Goal: Navigation & Orientation: Find specific page/section

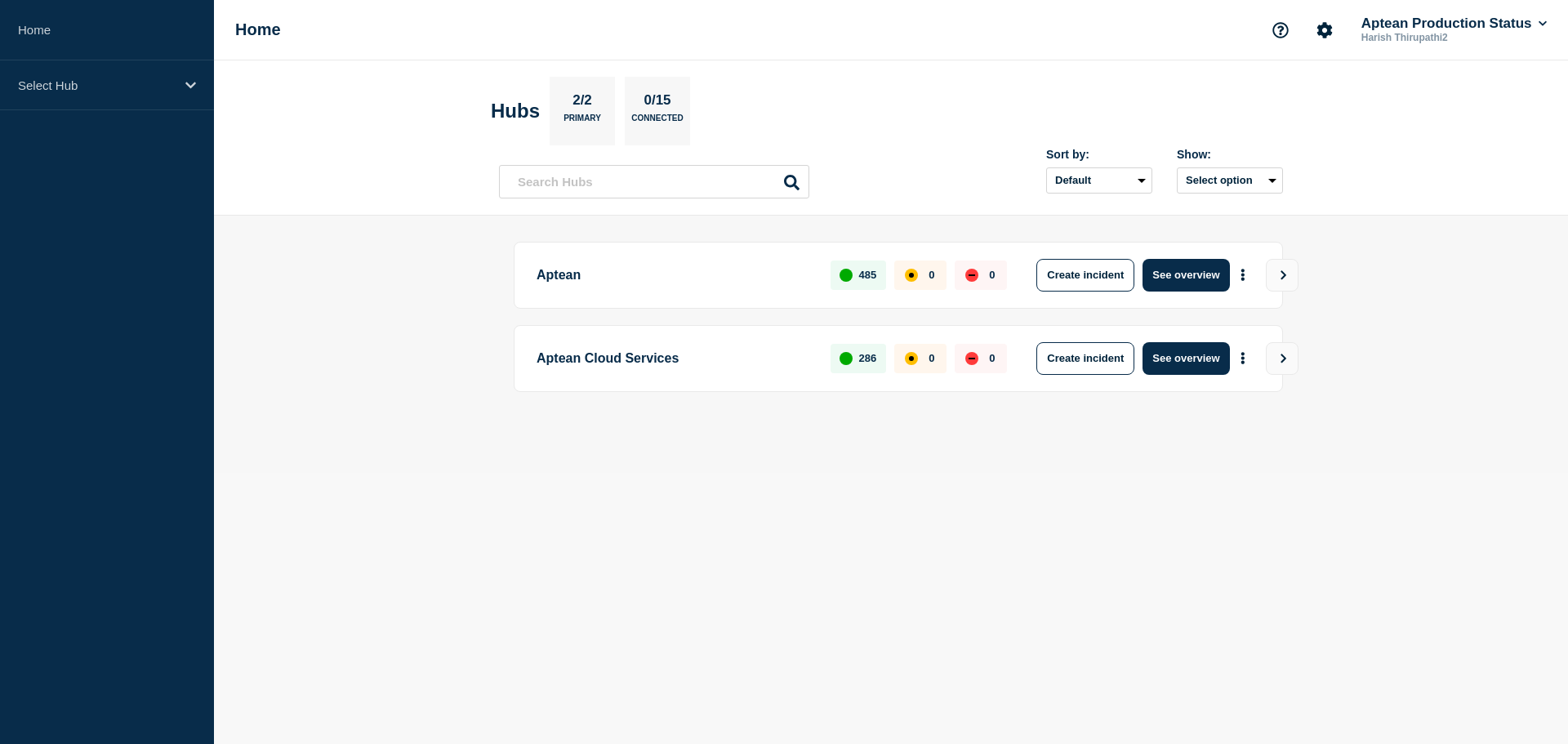
click at [1012, 487] on body "Home Select Hub Home Aptean Production Status Harish Thirupathi2 Hubs 2/2 Prima…" at bounding box center [784, 372] width 1568 height 744
click at [1243, 270] on icon "More actions" at bounding box center [1243, 275] width 4 height 12
click at [1375, 262] on main "Aptean 485 0 0 Create incident See overview Aptean Cloud Services 286 0 0 Creat…" at bounding box center [890, 344] width 1354 height 257
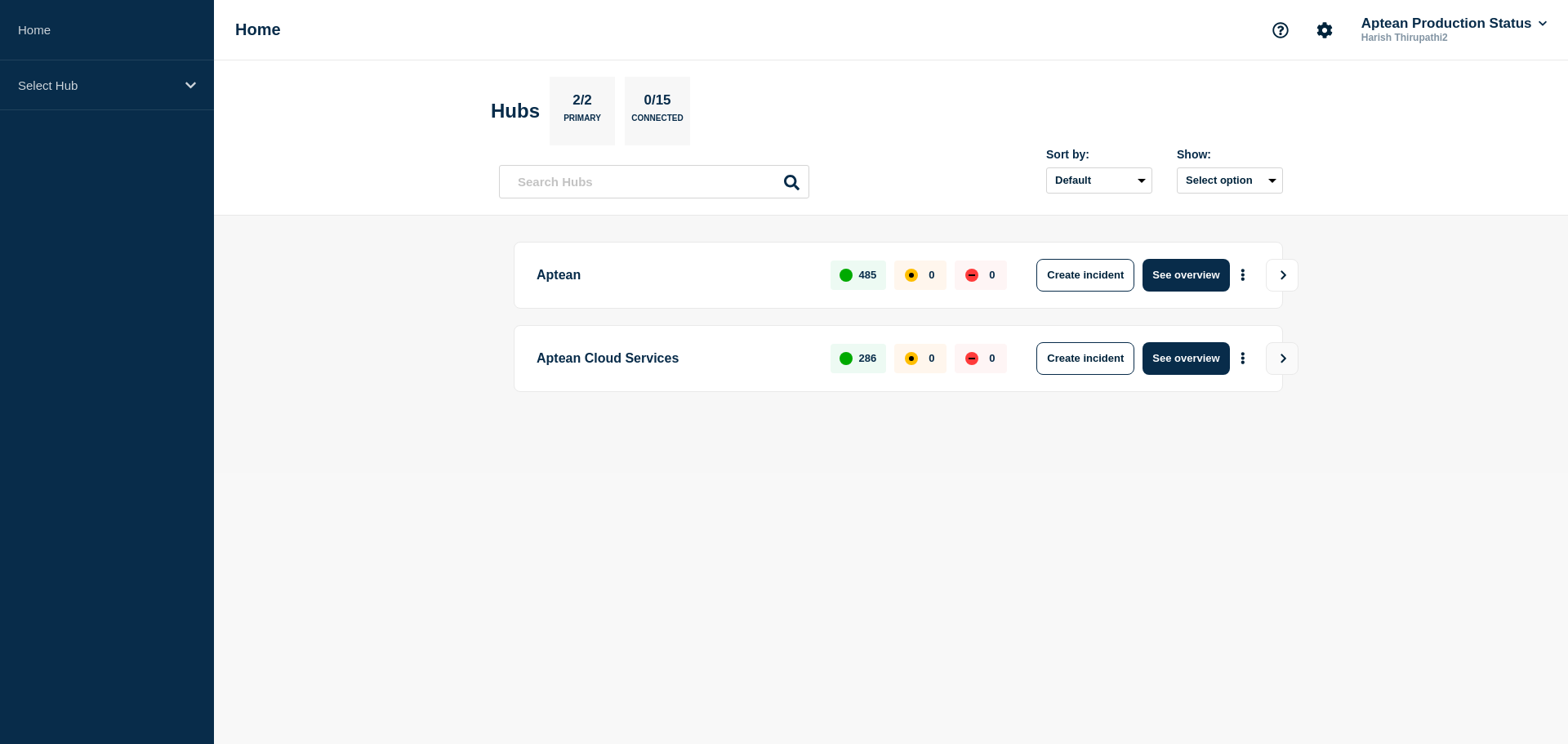
click at [1287, 275] on icon "View" at bounding box center [1283, 275] width 11 height 10
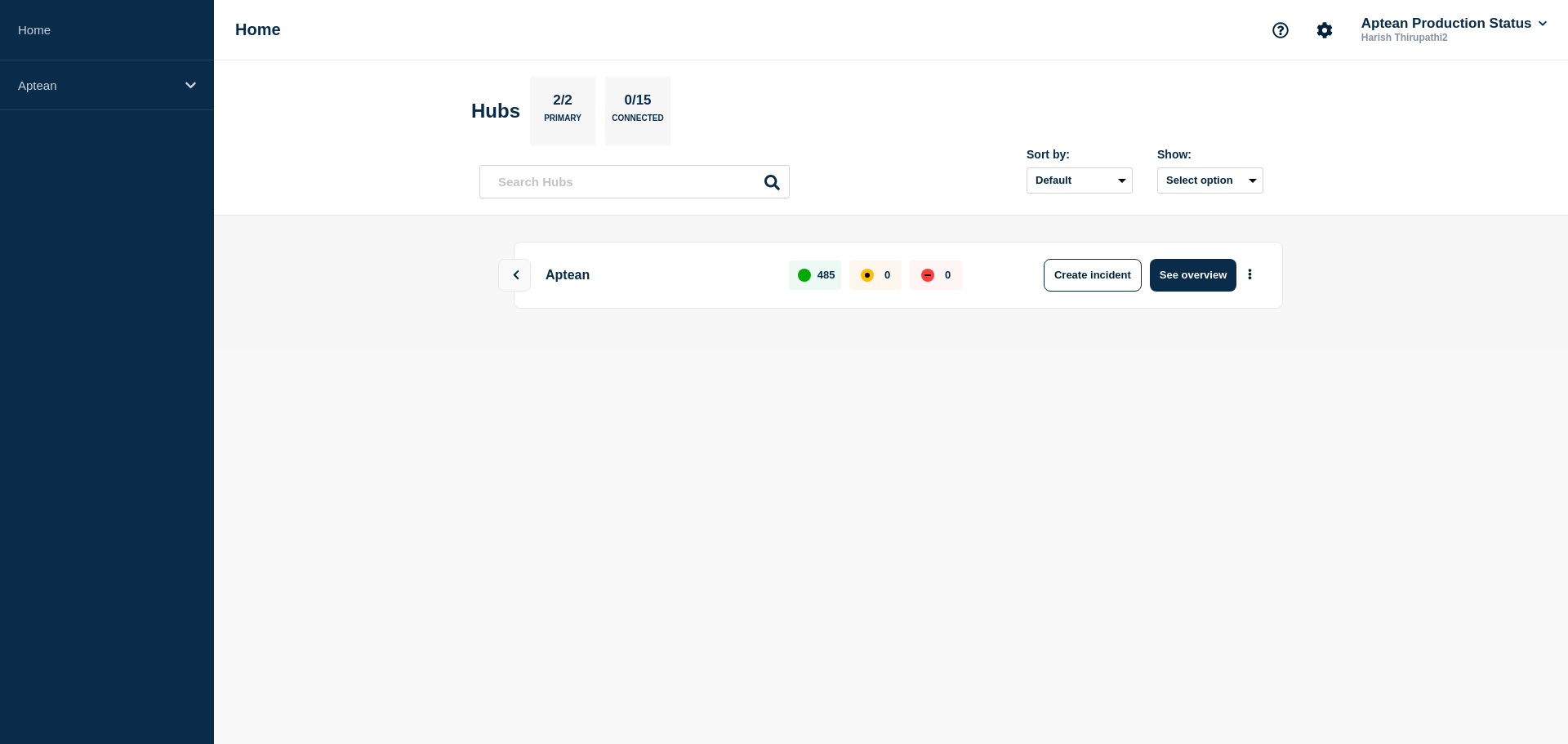
click at [869, 278] on div "Create incident See overview" at bounding box center [1062, 275] width 397 height 33
drag, startPoint x: 780, startPoint y: 273, endPoint x: 765, endPoint y: 274, distance: 15.0
click at [780, 273] on div "Aptean 485 0 0 Create incident See overview" at bounding box center [898, 276] width 769 height 67
click at [517, 285] on button at bounding box center [514, 275] width 33 height 33
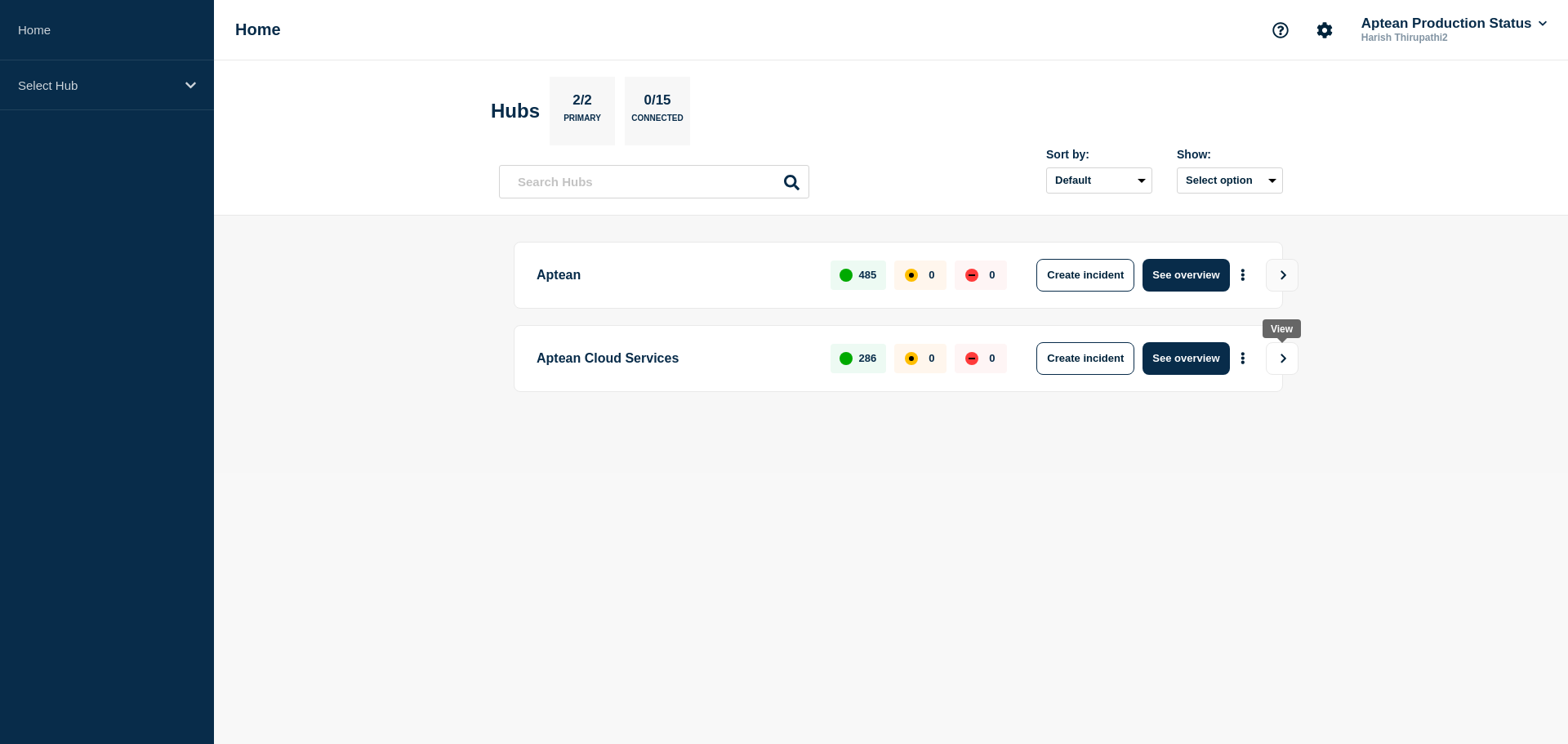
click at [1282, 364] on button "View" at bounding box center [1282, 358] width 33 height 33
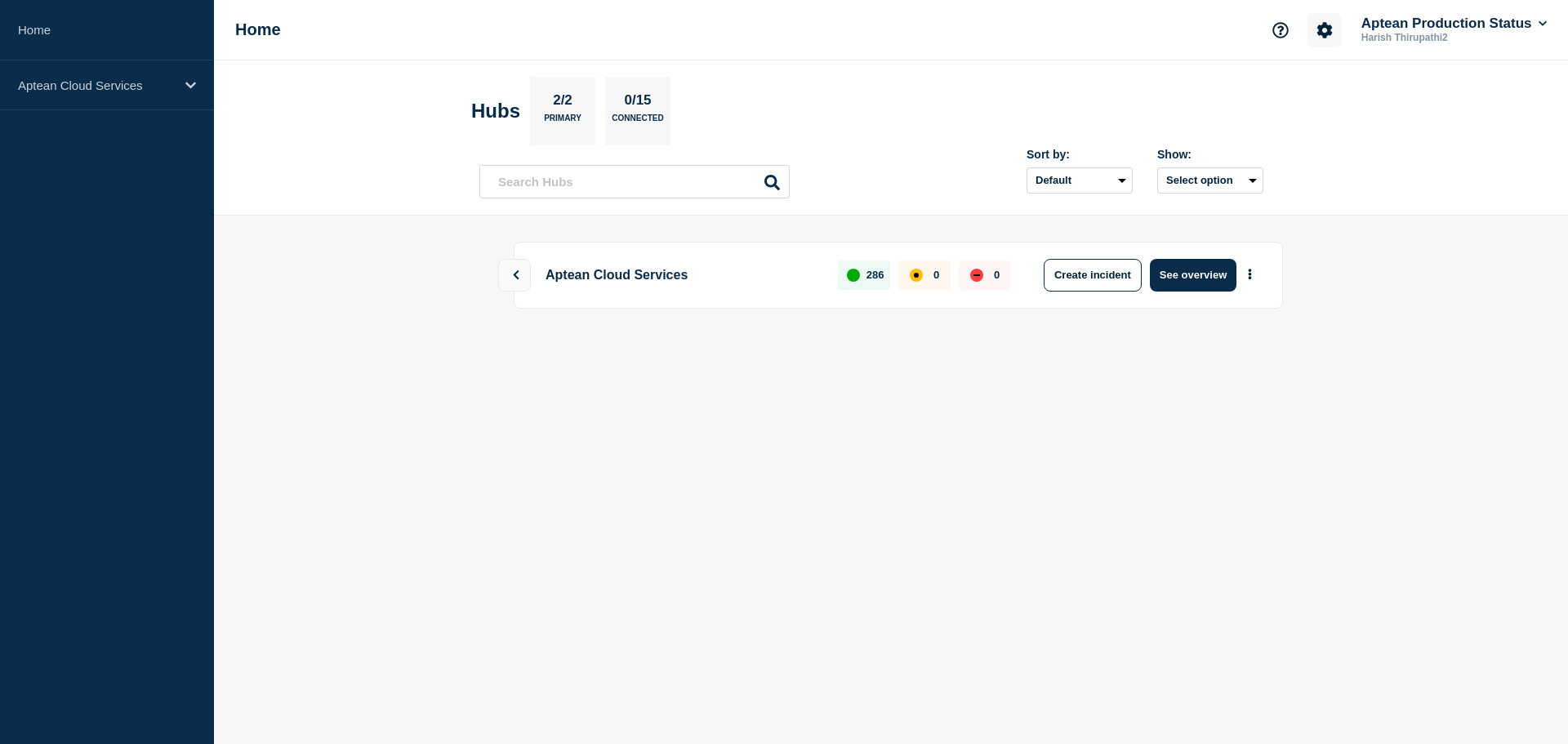
click at [1330, 26] on button "Account settings" at bounding box center [1324, 30] width 35 height 35
click at [517, 263] on button at bounding box center [514, 275] width 33 height 33
